Goal: Book appointment/travel/reservation

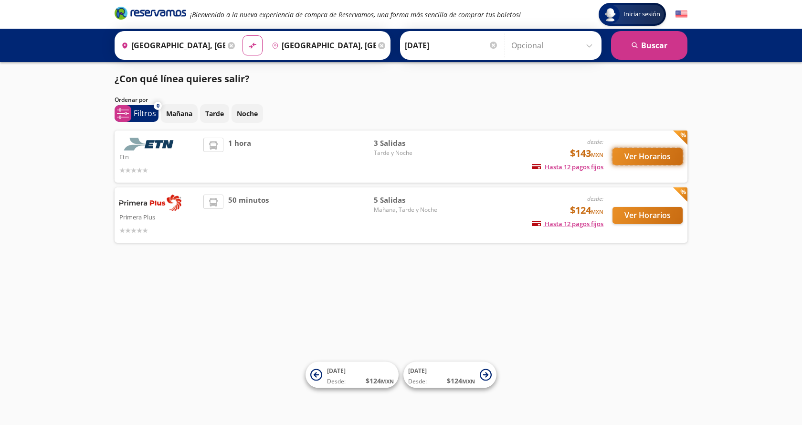
click at [643, 159] on button "Ver Horarios" at bounding box center [648, 156] width 70 height 17
click at [623, 215] on button "Ver Horarios" at bounding box center [648, 215] width 70 height 17
